Goal: Transaction & Acquisition: Purchase product/service

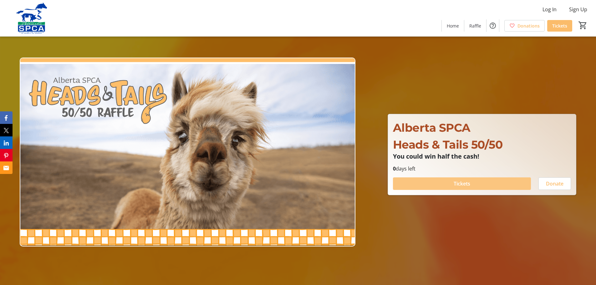
click at [471, 184] on span at bounding box center [462, 183] width 138 height 15
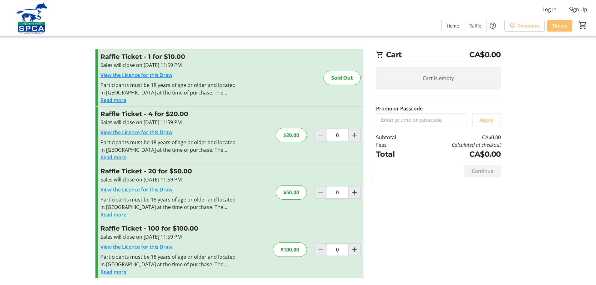
scroll to position [3, 0]
click at [354, 191] on mat-icon "Increment by one" at bounding box center [355, 192] width 8 height 8
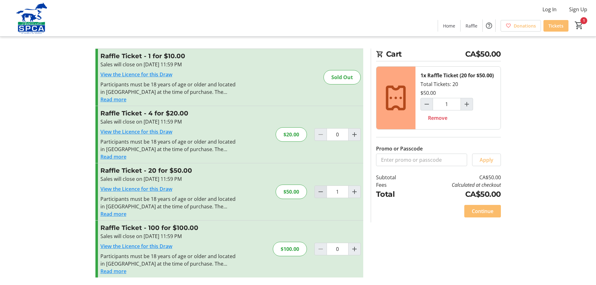
click at [317, 193] on mat-icon "Decrement by one" at bounding box center [321, 192] width 8 height 8
type input "0"
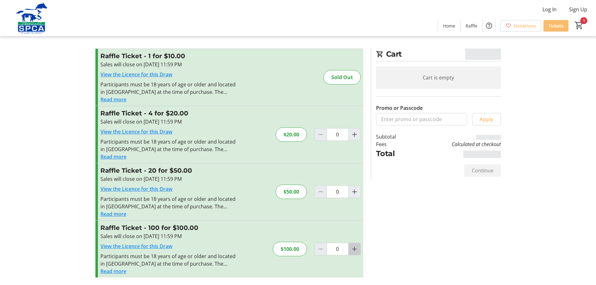
click at [354, 249] on mat-icon "Increment by one" at bounding box center [355, 249] width 8 height 8
type input "1"
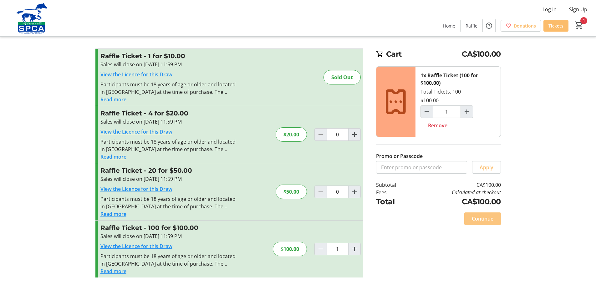
click at [489, 219] on span "Continue" at bounding box center [483, 219] width 22 height 8
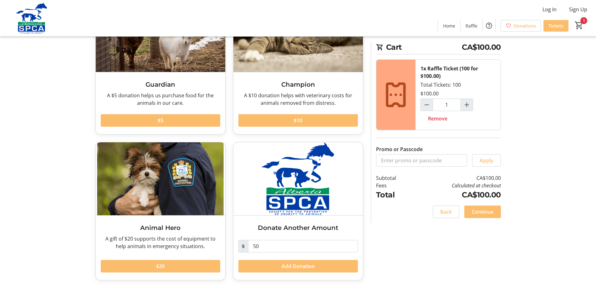
scroll to position [74, 0]
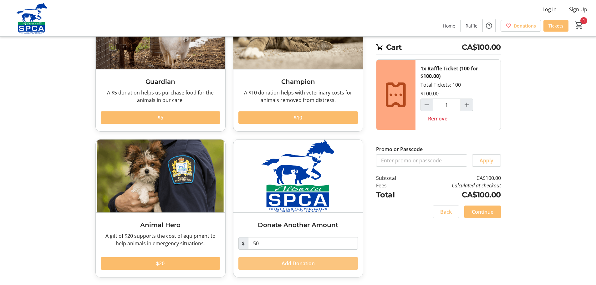
click at [321, 262] on span at bounding box center [298, 263] width 120 height 15
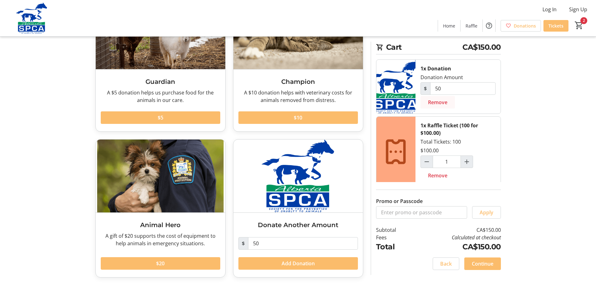
click at [437, 103] on span "Remove" at bounding box center [437, 103] width 19 height 8
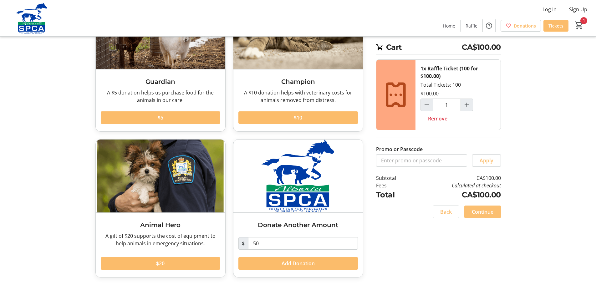
click at [488, 212] on span "Continue" at bounding box center [483, 212] width 22 height 8
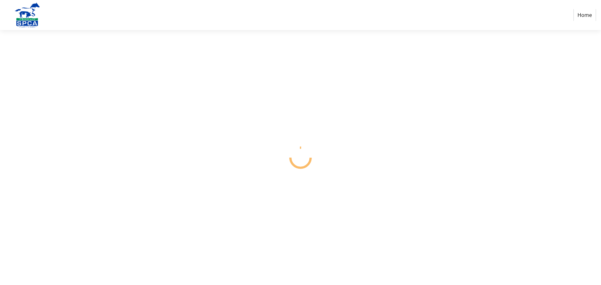
select select "CA"
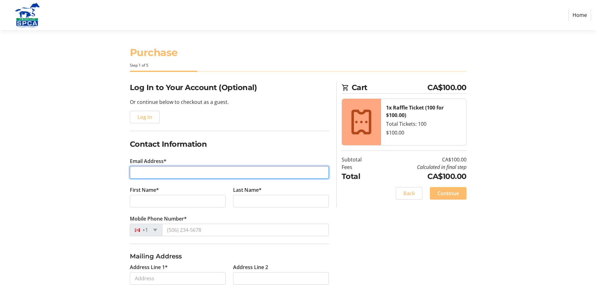
click at [171, 173] on input "Email Address*" at bounding box center [229, 172] width 199 height 13
type input "[EMAIL_ADDRESS][DOMAIN_NAME]"
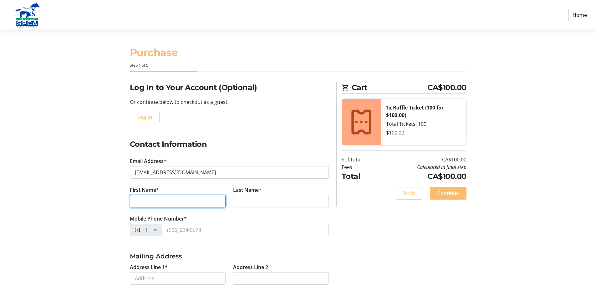
type input "[PERSON_NAME]"
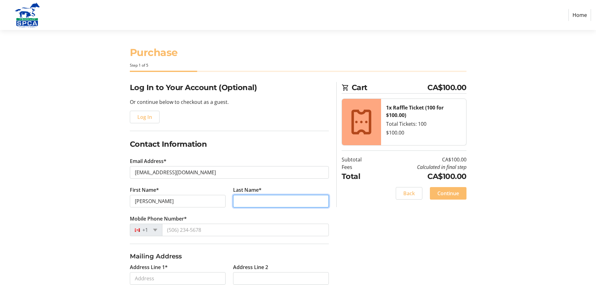
type input "[PERSON_NAME]"
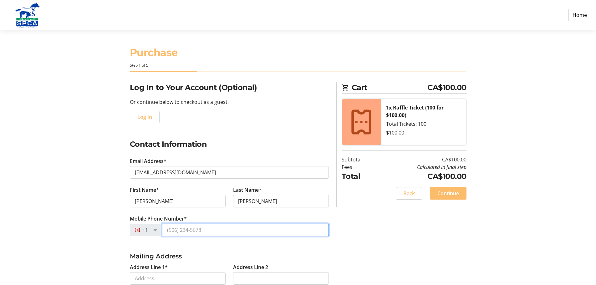
type input "[PHONE_NUMBER]"
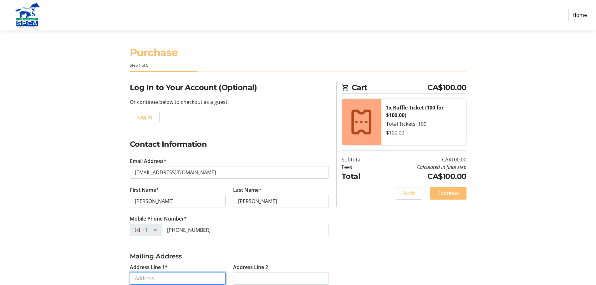
type input "[STREET_ADDRESS]"
type input "Okotoks"
select select "AB"
type input "T1S 1N3"
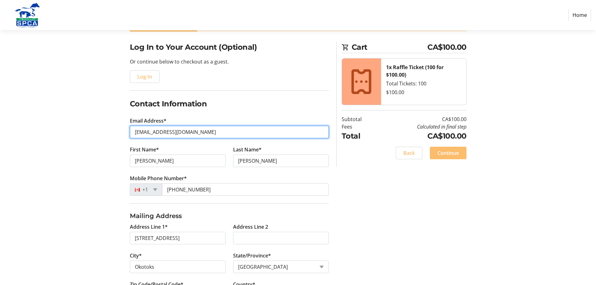
scroll to position [111, 0]
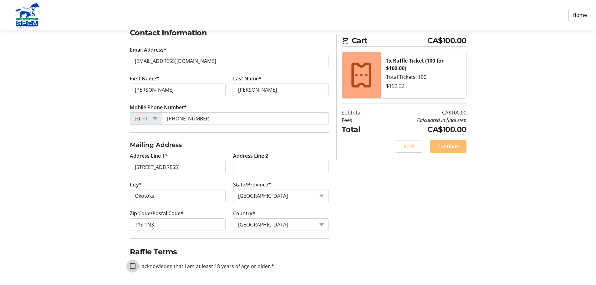
click at [131, 268] on input "I acknowledge that I am at least 18 years of age or older.*" at bounding box center [133, 266] width 6 height 6
checkbox input "true"
click at [445, 146] on span "Continue" at bounding box center [448, 147] width 22 height 8
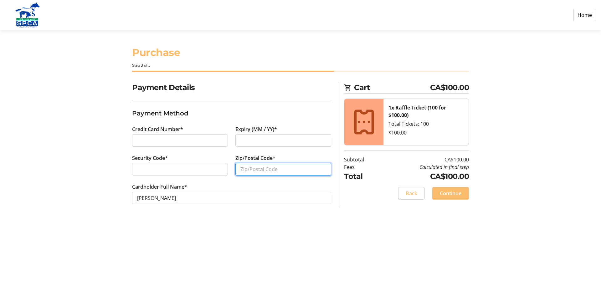
click at [269, 171] on input "Zip/Postal Code*" at bounding box center [283, 169] width 96 height 13
type input "T1S 1N3"
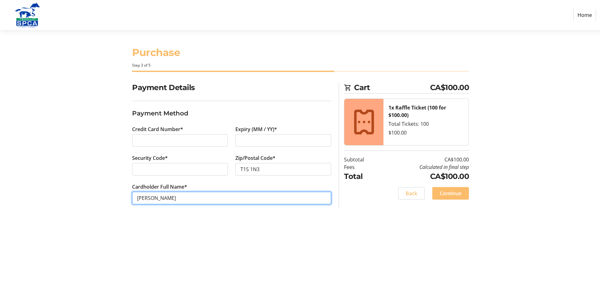
drag, startPoint x: 151, startPoint y: 198, endPoint x: 138, endPoint y: 199, distance: 13.1
click at [138, 199] on input "[PERSON_NAME]" at bounding box center [231, 198] width 199 height 13
type input "[PERSON_NAME]"
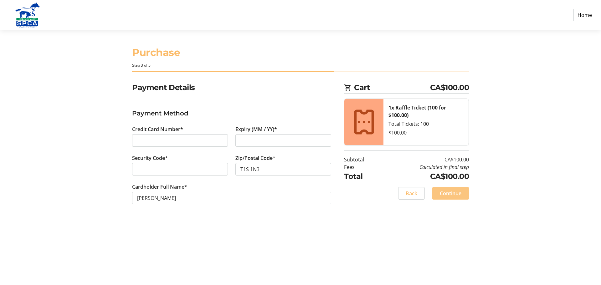
click at [454, 193] on span "Continue" at bounding box center [451, 194] width 22 height 8
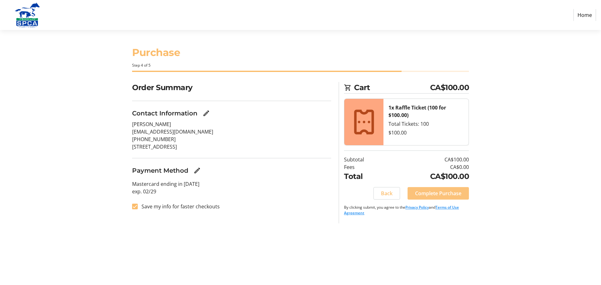
click at [454, 193] on span "Complete Purchase" at bounding box center [438, 194] width 46 height 8
